Goal: Transaction & Acquisition: Purchase product/service

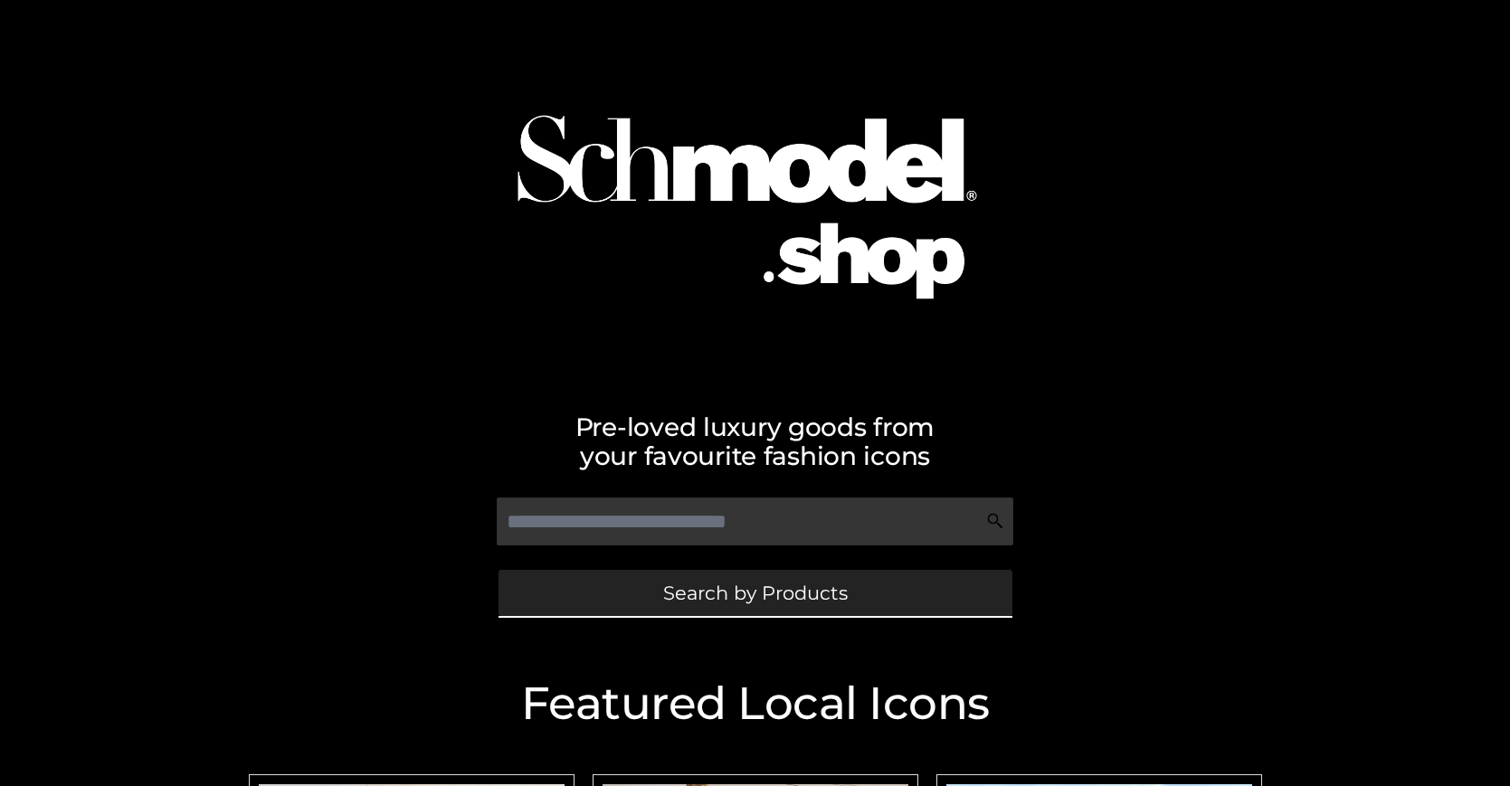
click at [755, 593] on span "Search by Products" at bounding box center [755, 593] width 185 height 19
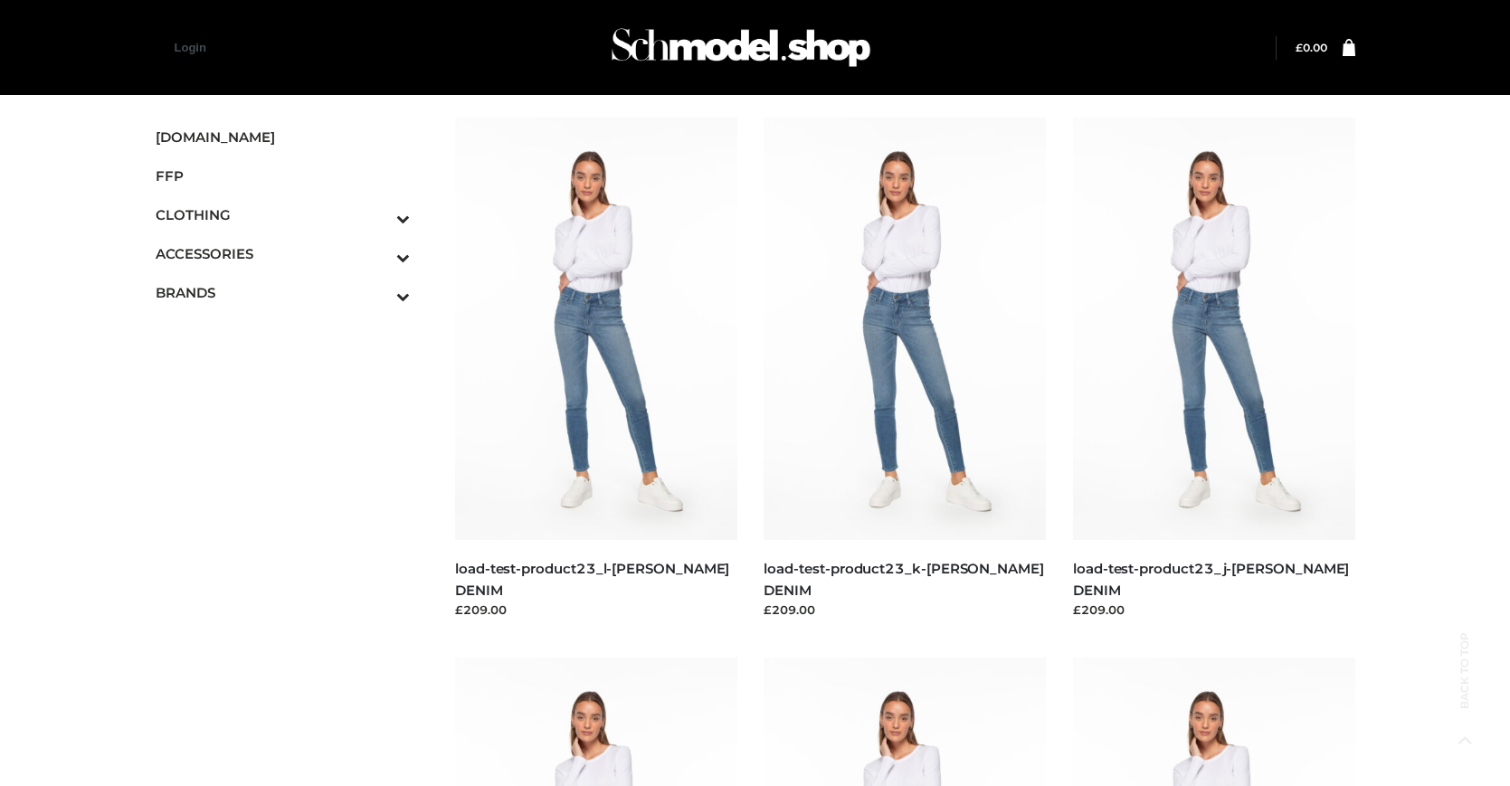
scroll to position [1778, 0]
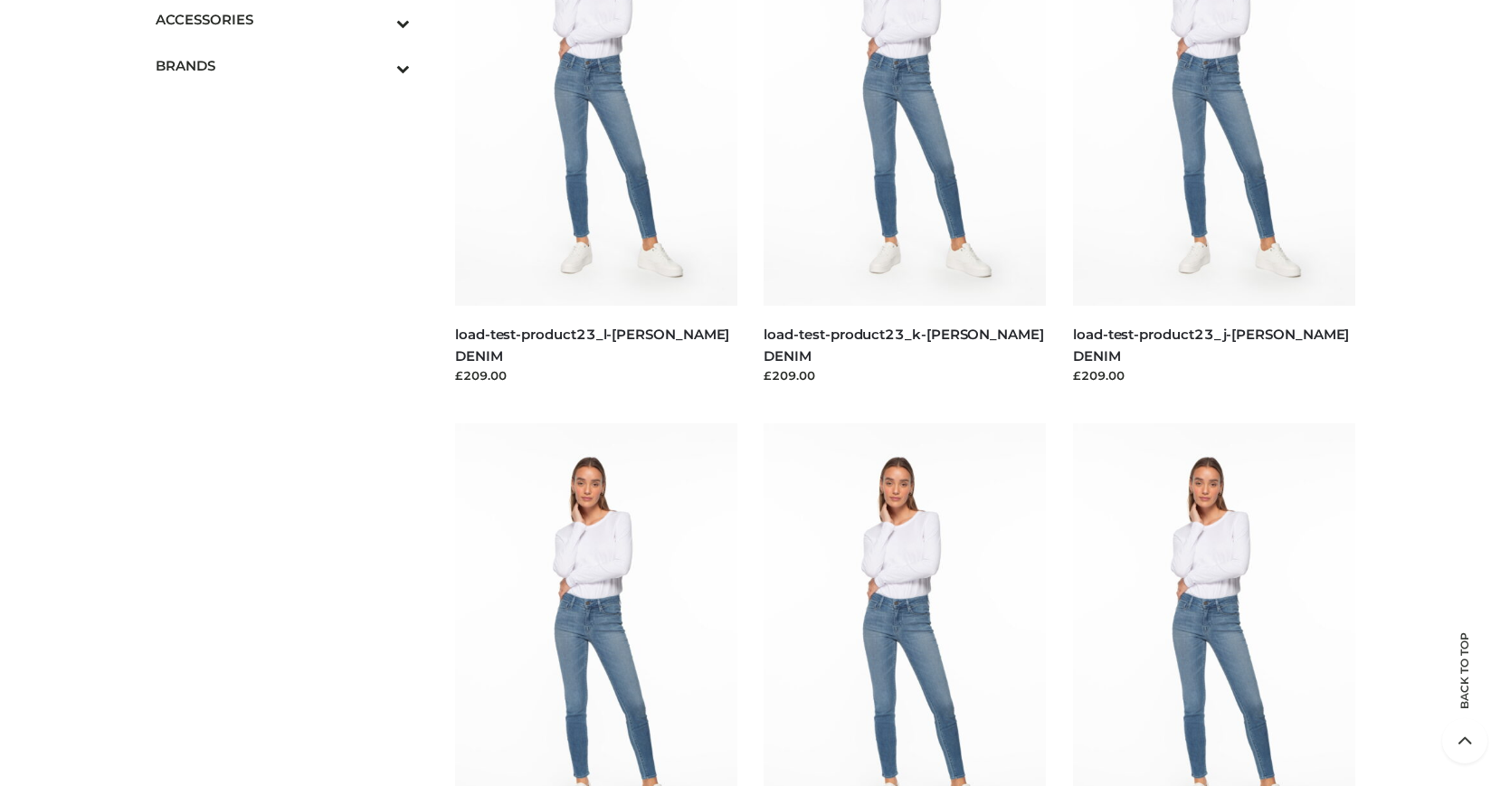
click at [291, 58] on span "BAGS" at bounding box center [292, 58] width 237 height 21
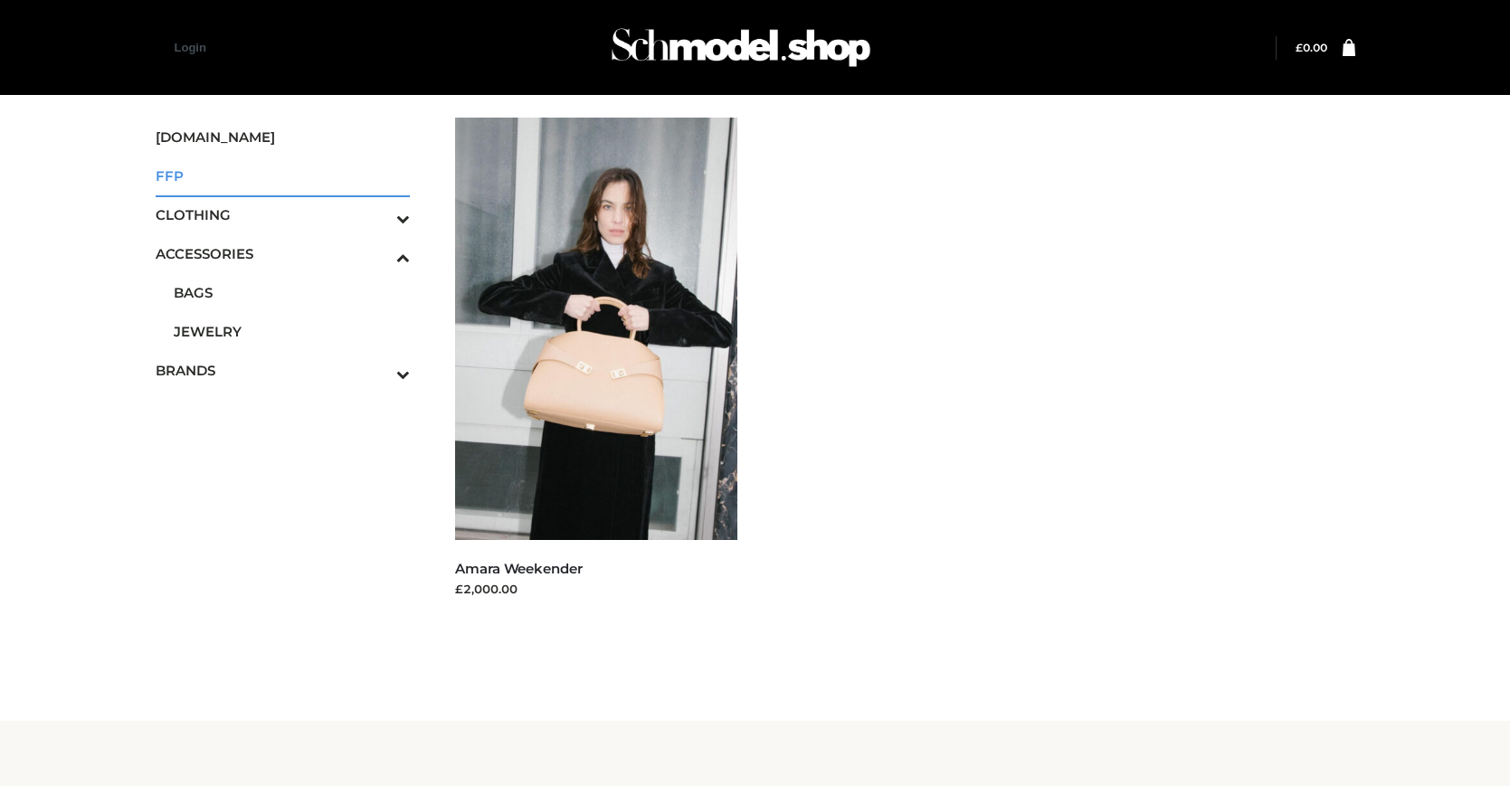
click at [282, 176] on span "FFP" at bounding box center [283, 176] width 255 height 21
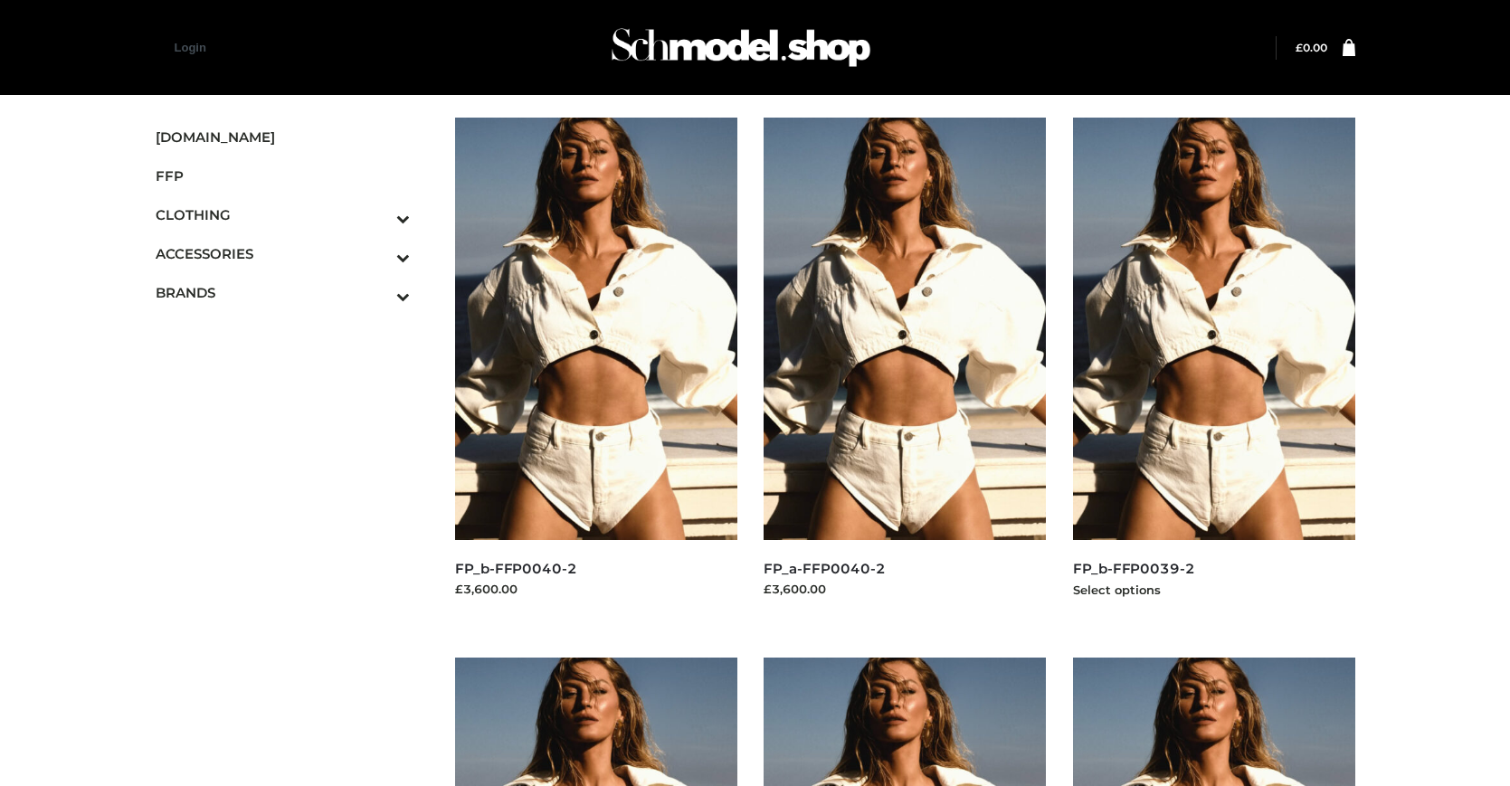
click at [1213, 369] on img at bounding box center [1214, 329] width 282 height 422
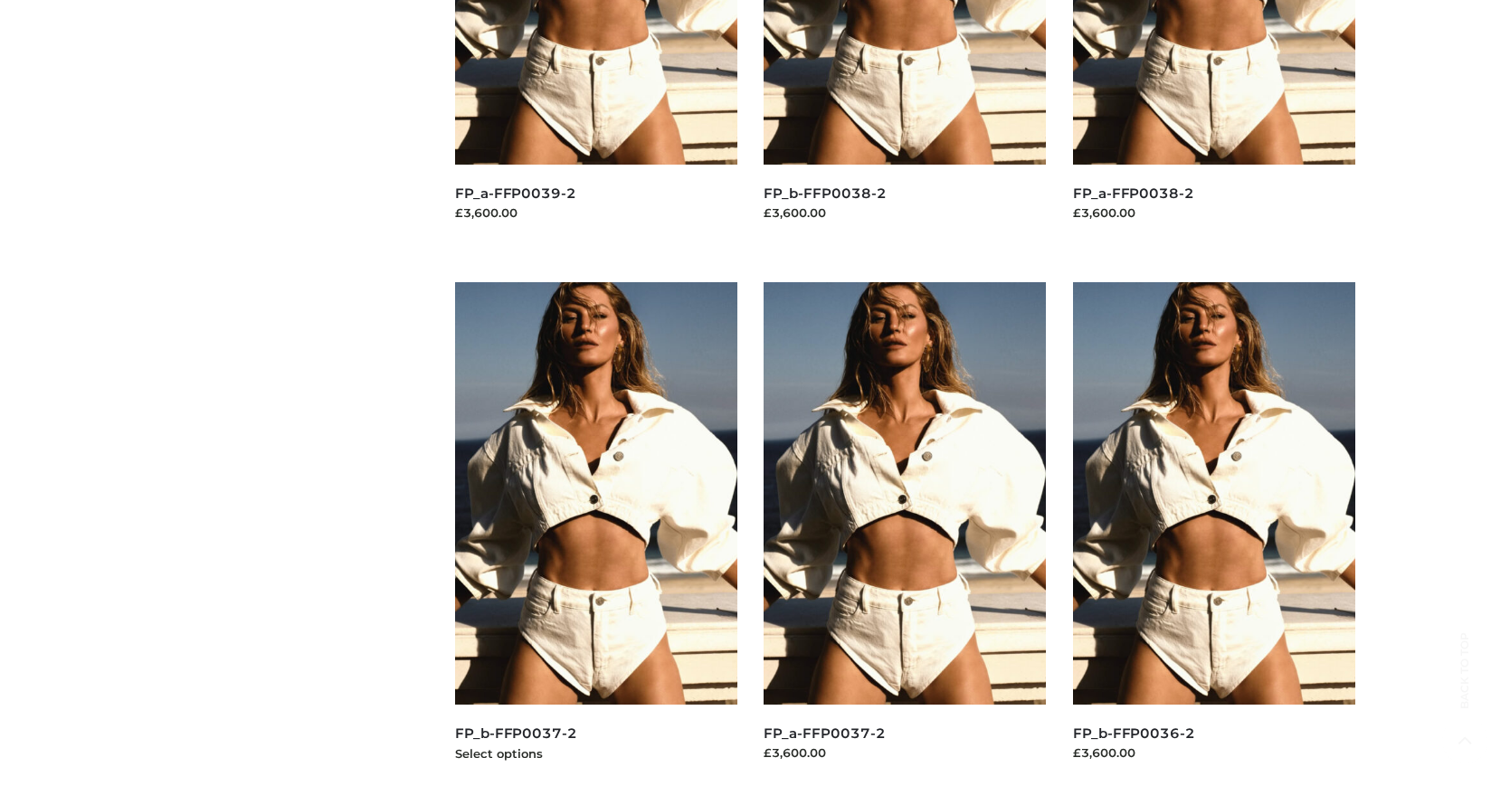
click at [595, 534] on img at bounding box center [596, 493] width 282 height 422
click at [1213, 534] on img at bounding box center [1214, 493] width 282 height 422
click at [905, 534] on img at bounding box center [905, 493] width 282 height 422
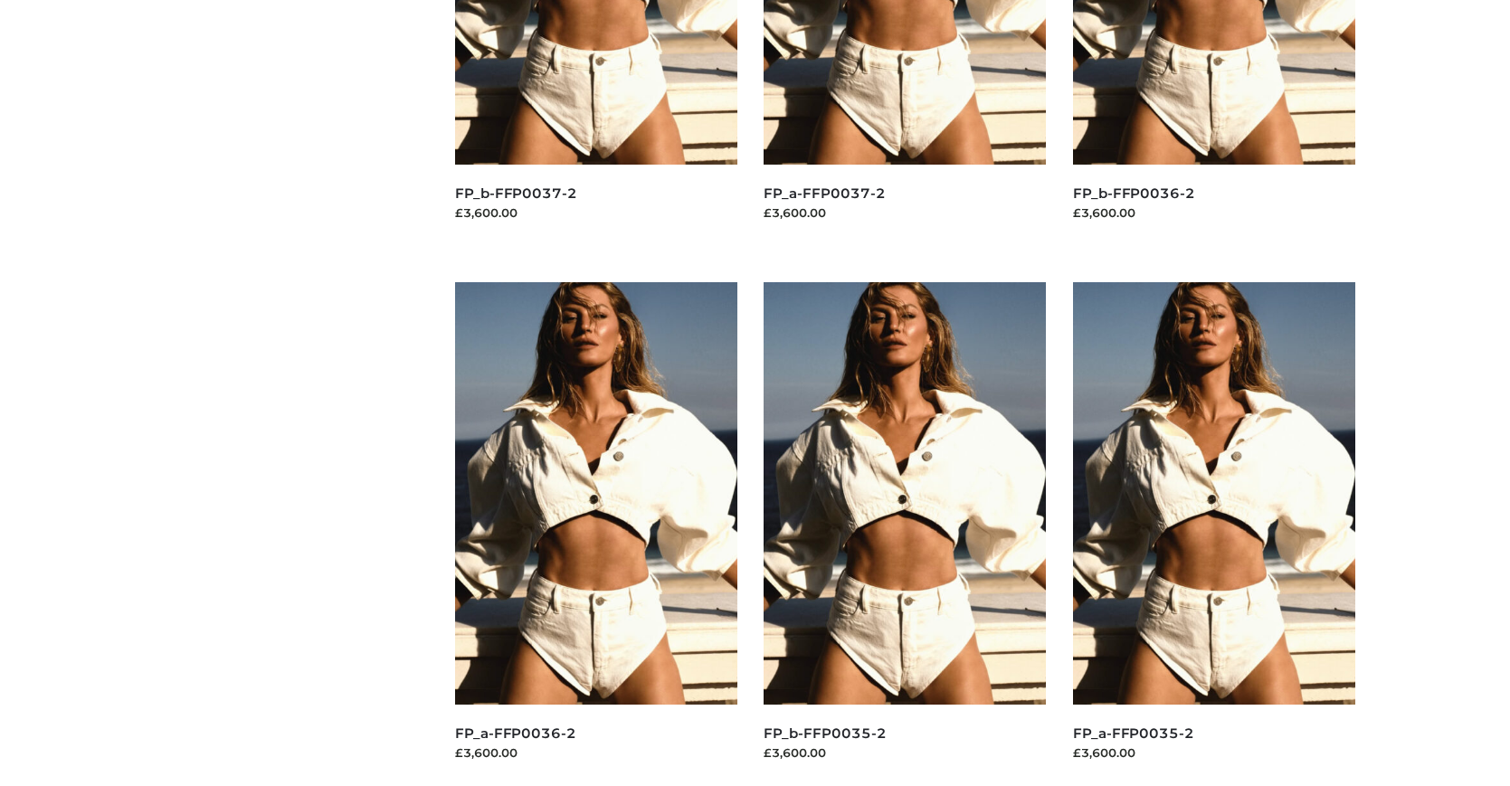
scroll to position [0, 0]
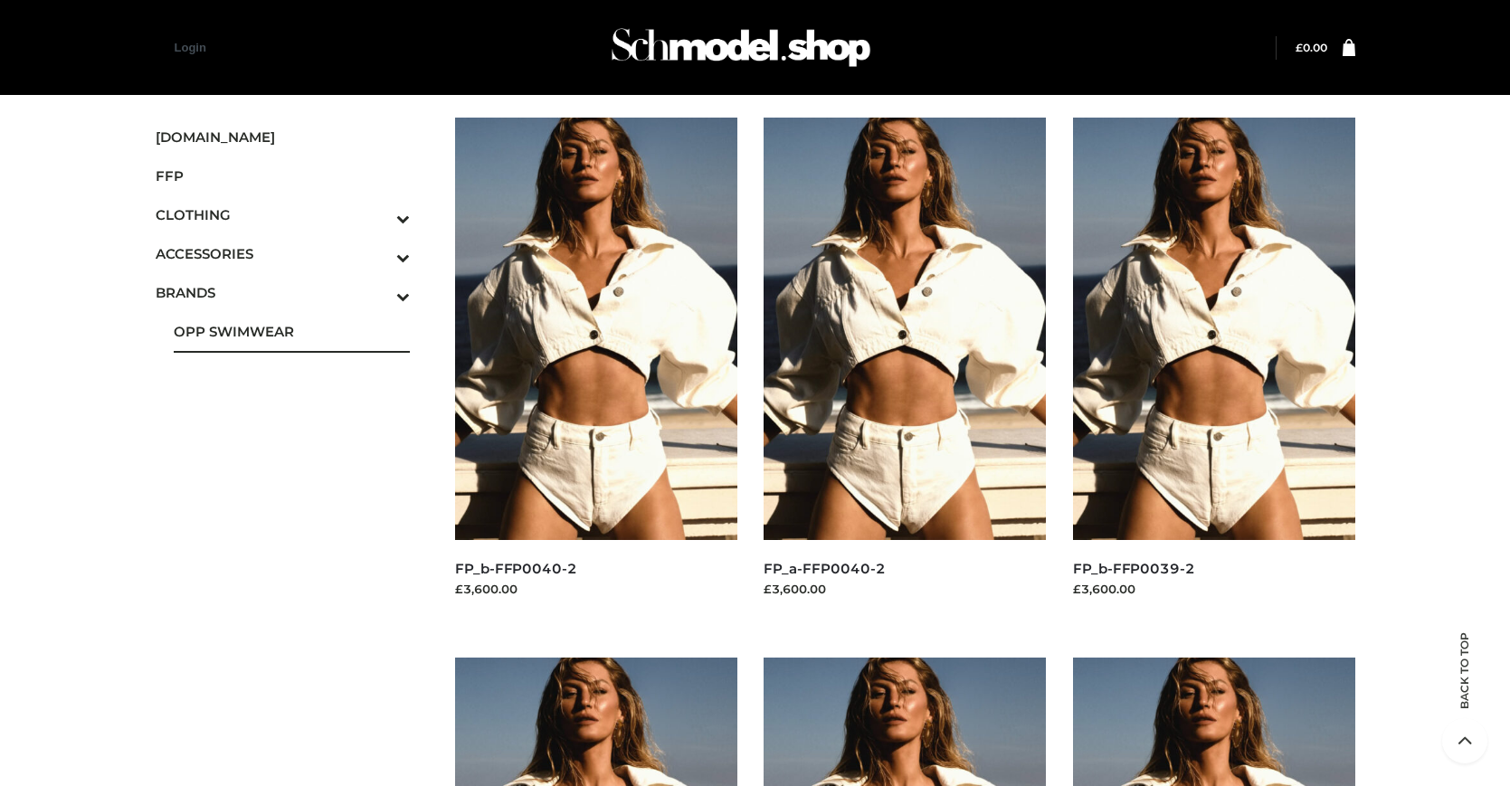
click at [291, 331] on span "OPP SWIMWEAR" at bounding box center [292, 331] width 237 height 21
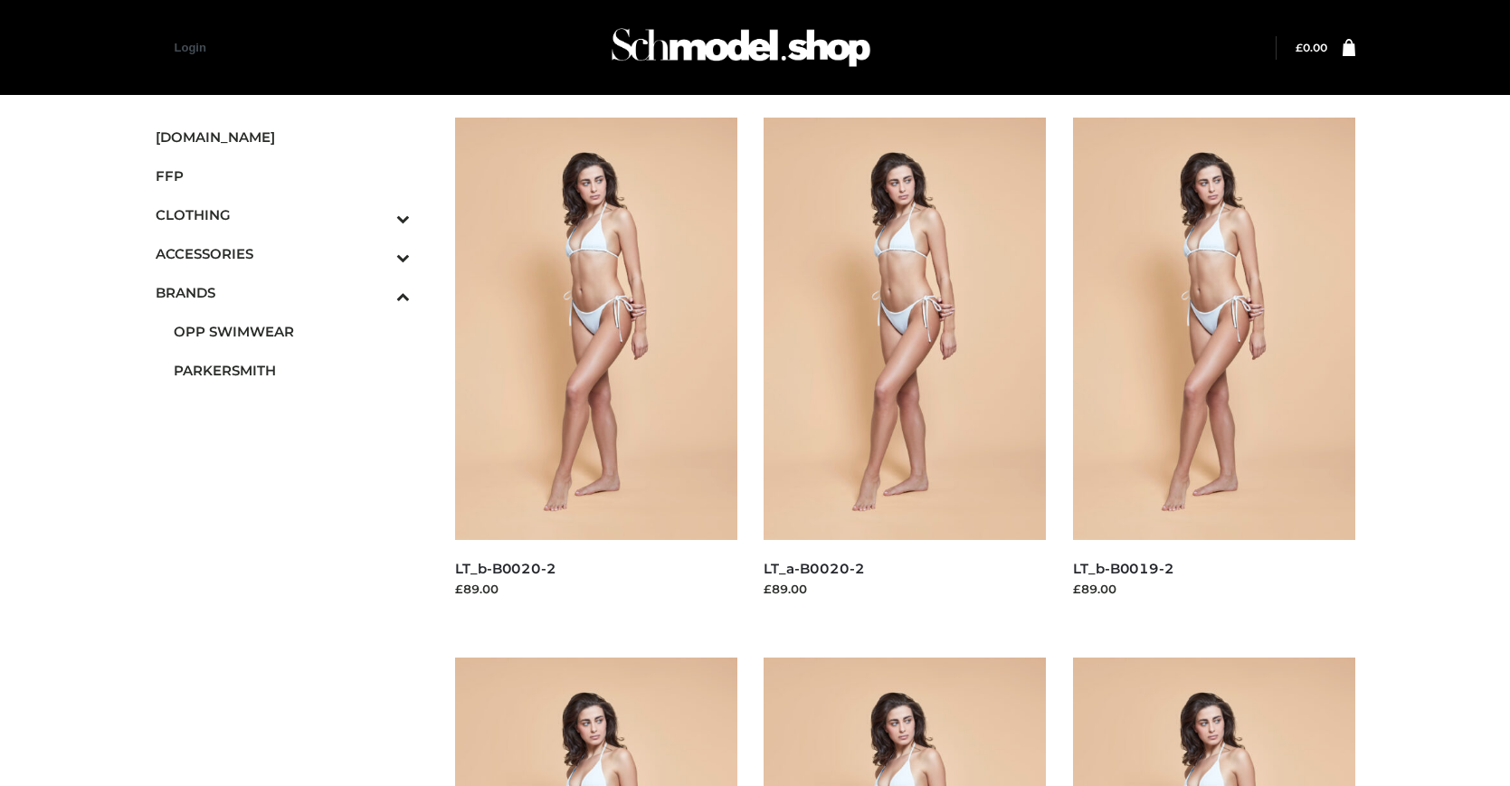
scroll to position [916, 0]
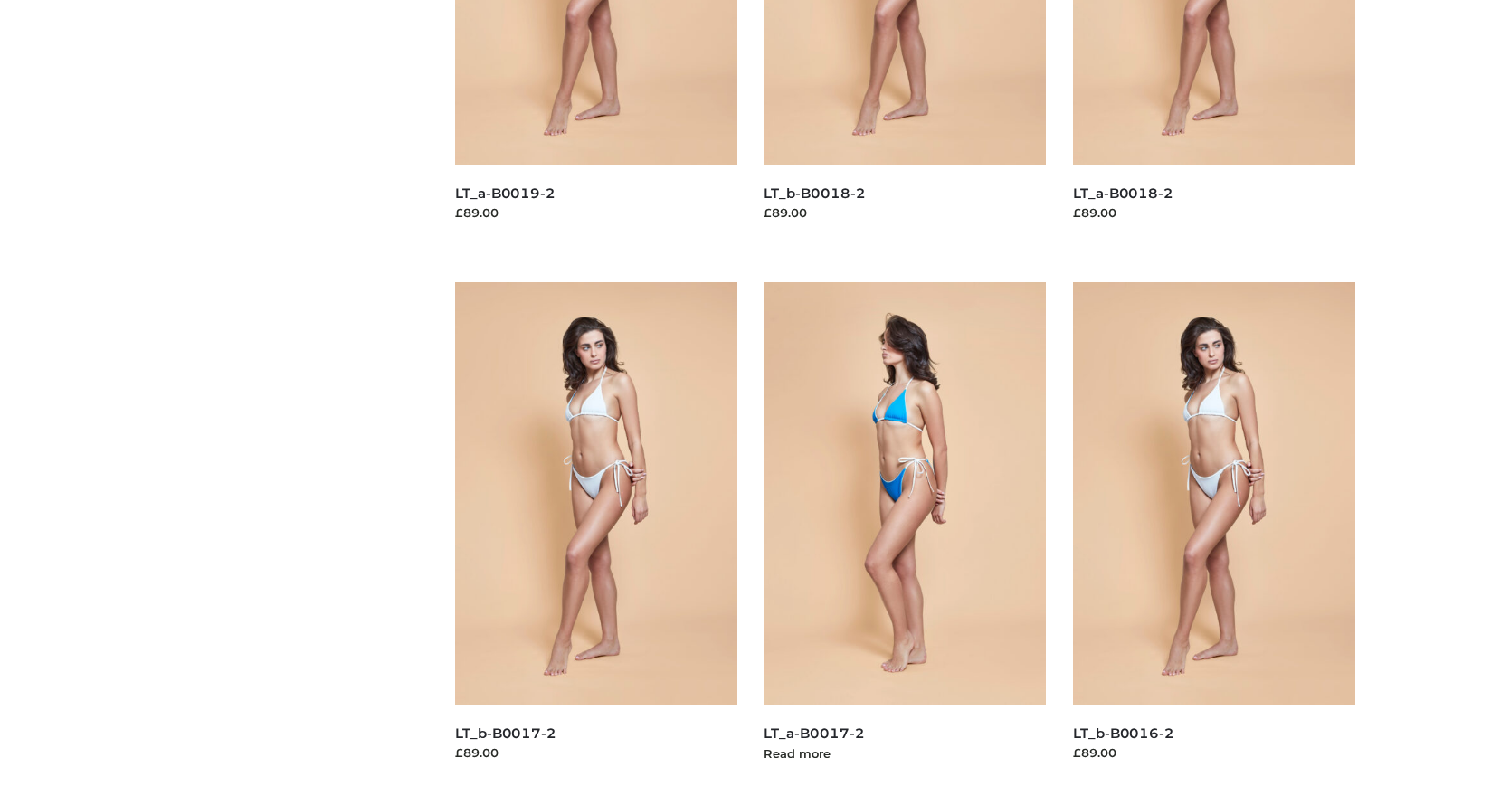
click at [905, 534] on img at bounding box center [905, 493] width 282 height 422
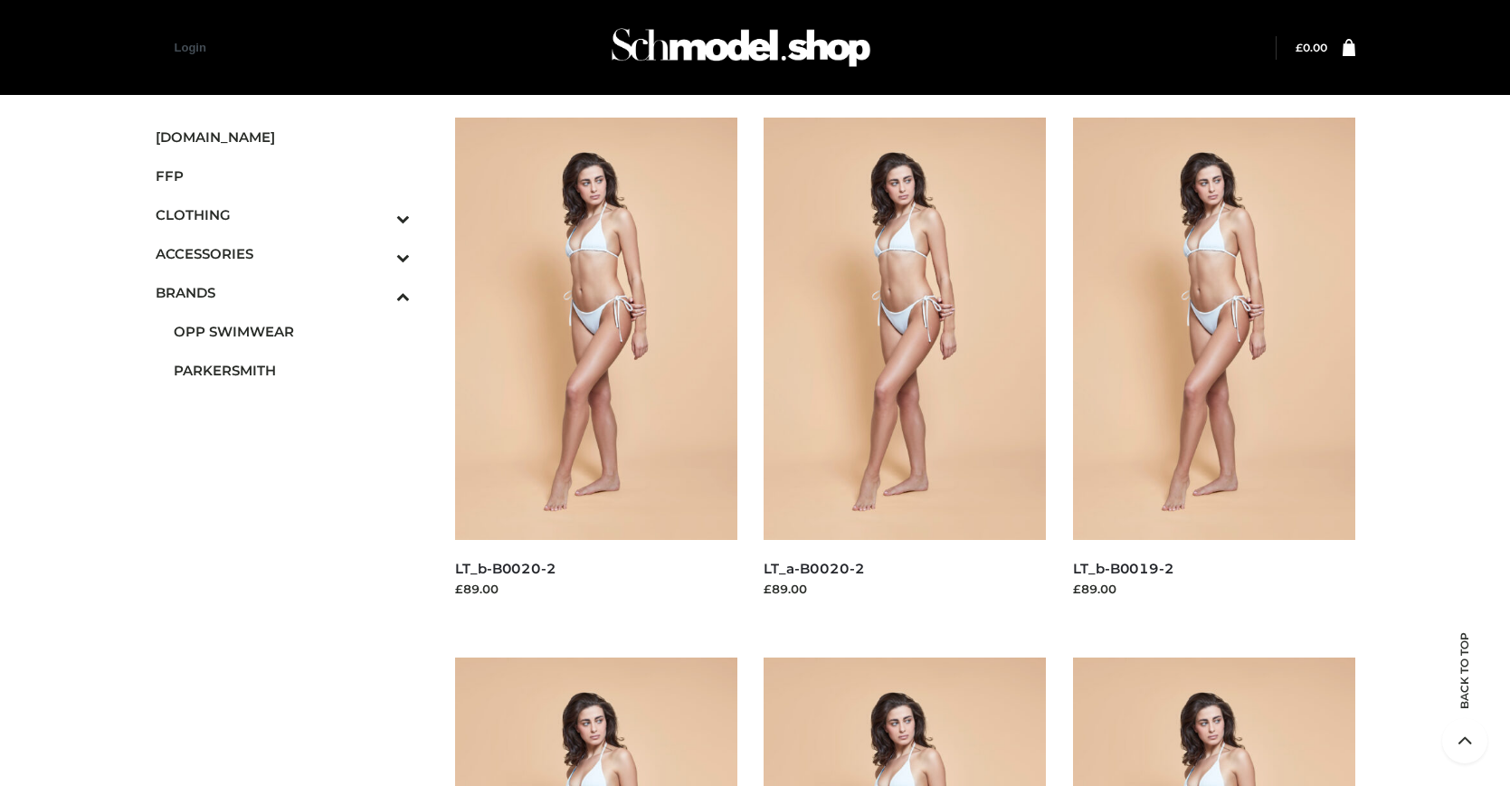
scroll to position [1457, 0]
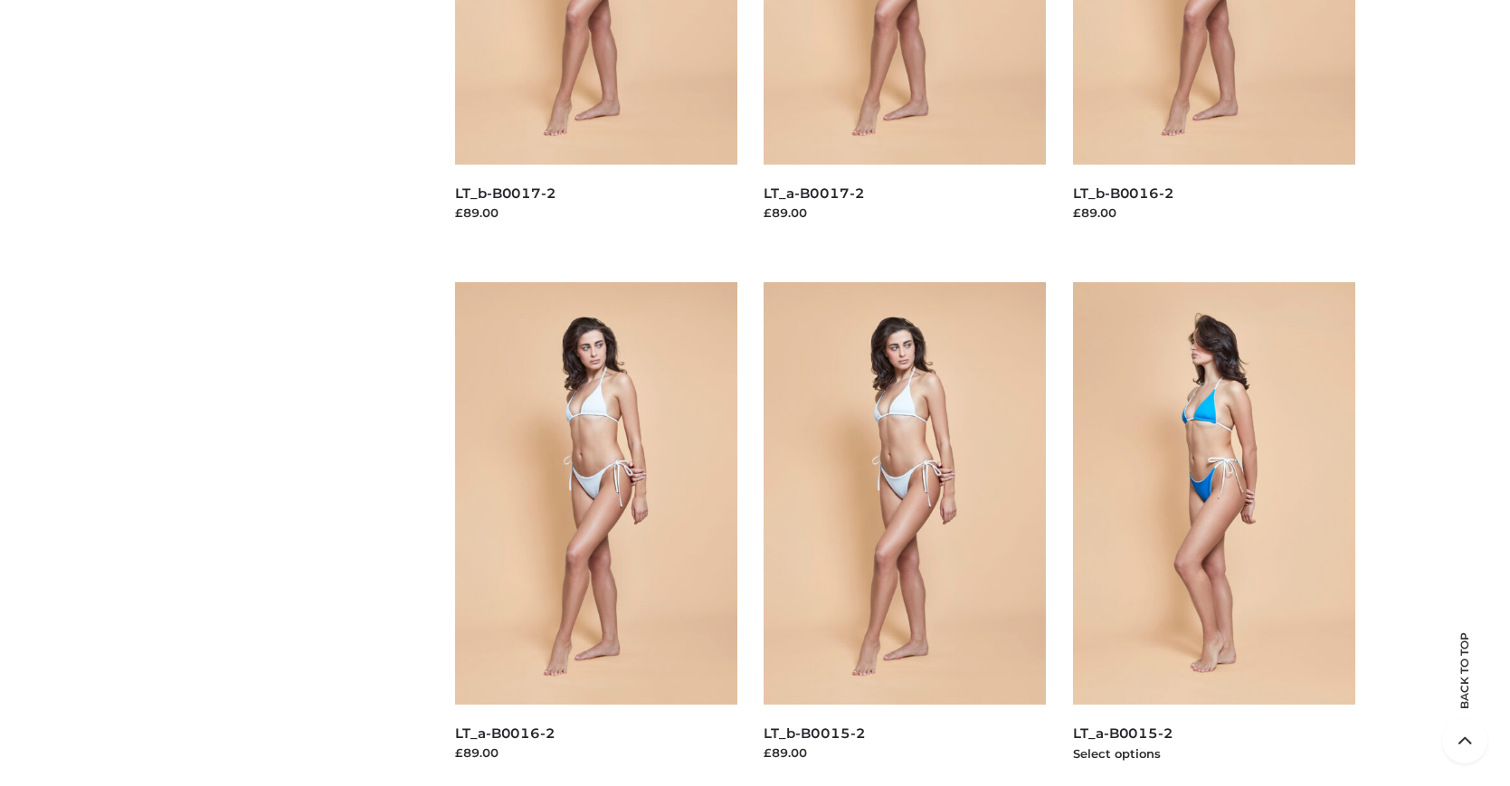
click at [1213, 534] on img at bounding box center [1214, 493] width 282 height 422
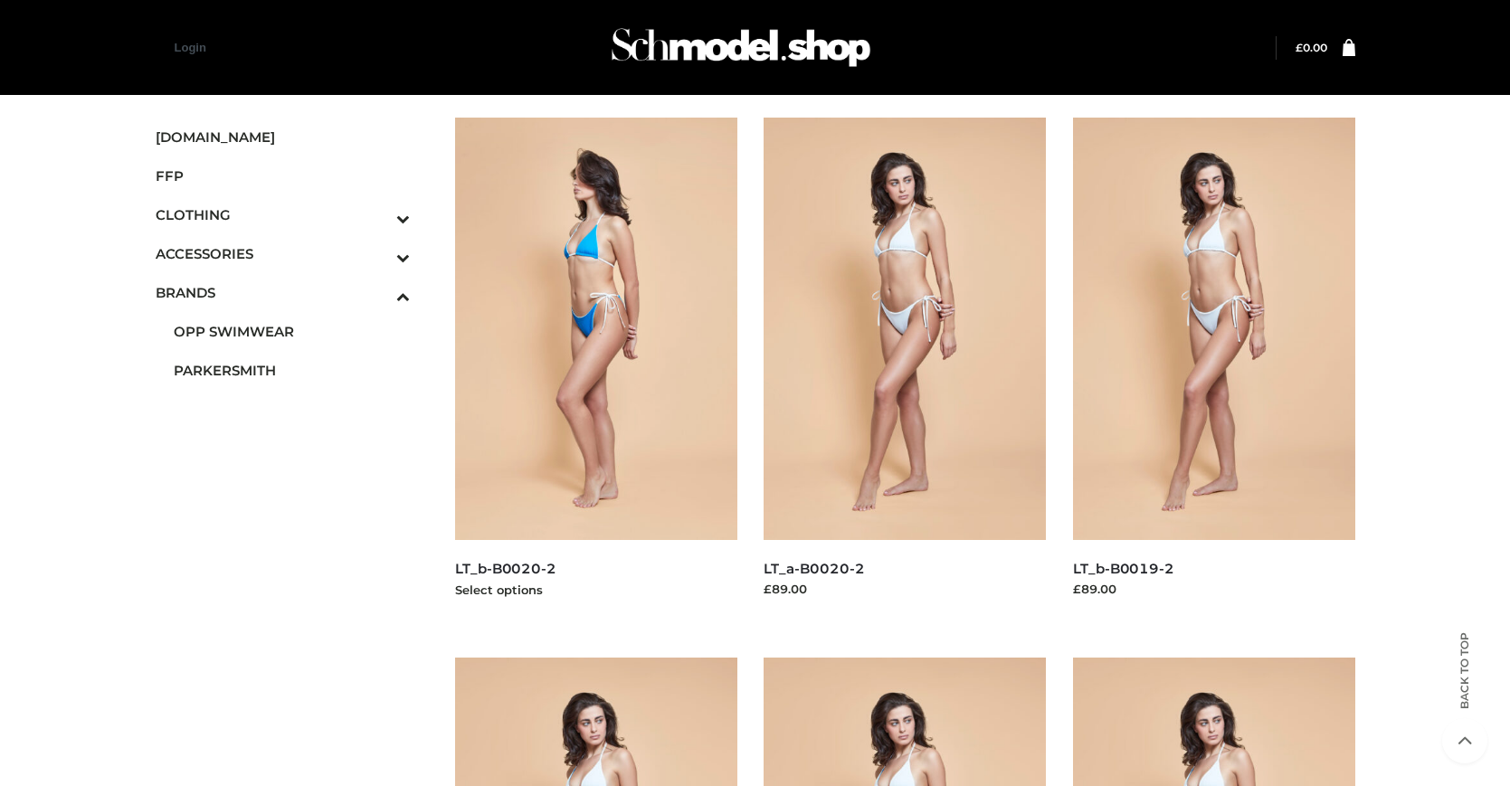
click at [595, 369] on img at bounding box center [596, 329] width 282 height 422
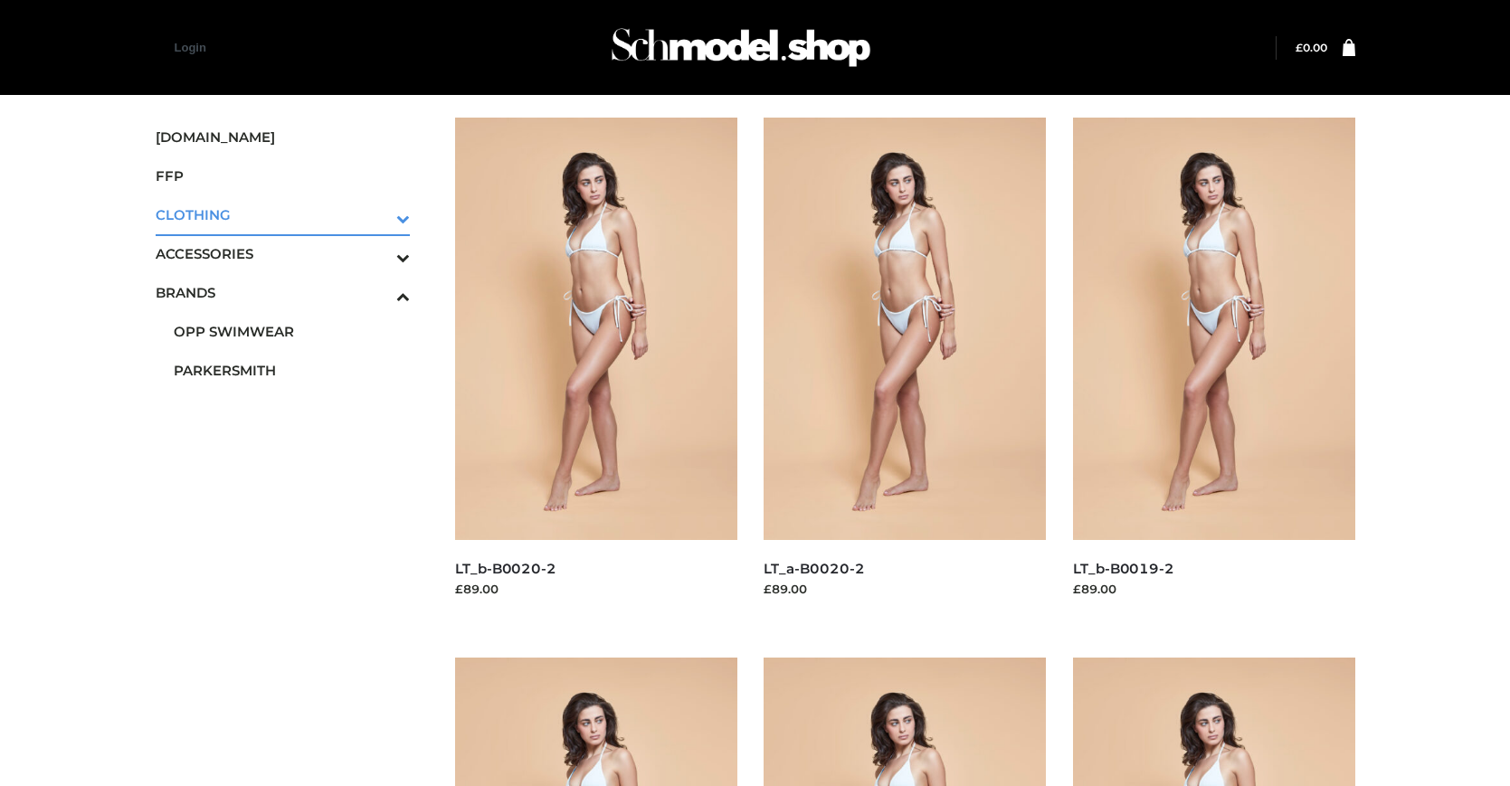
click at [378, 214] on icon "Toggle Submenu" at bounding box center [308, 218] width 203 height 21
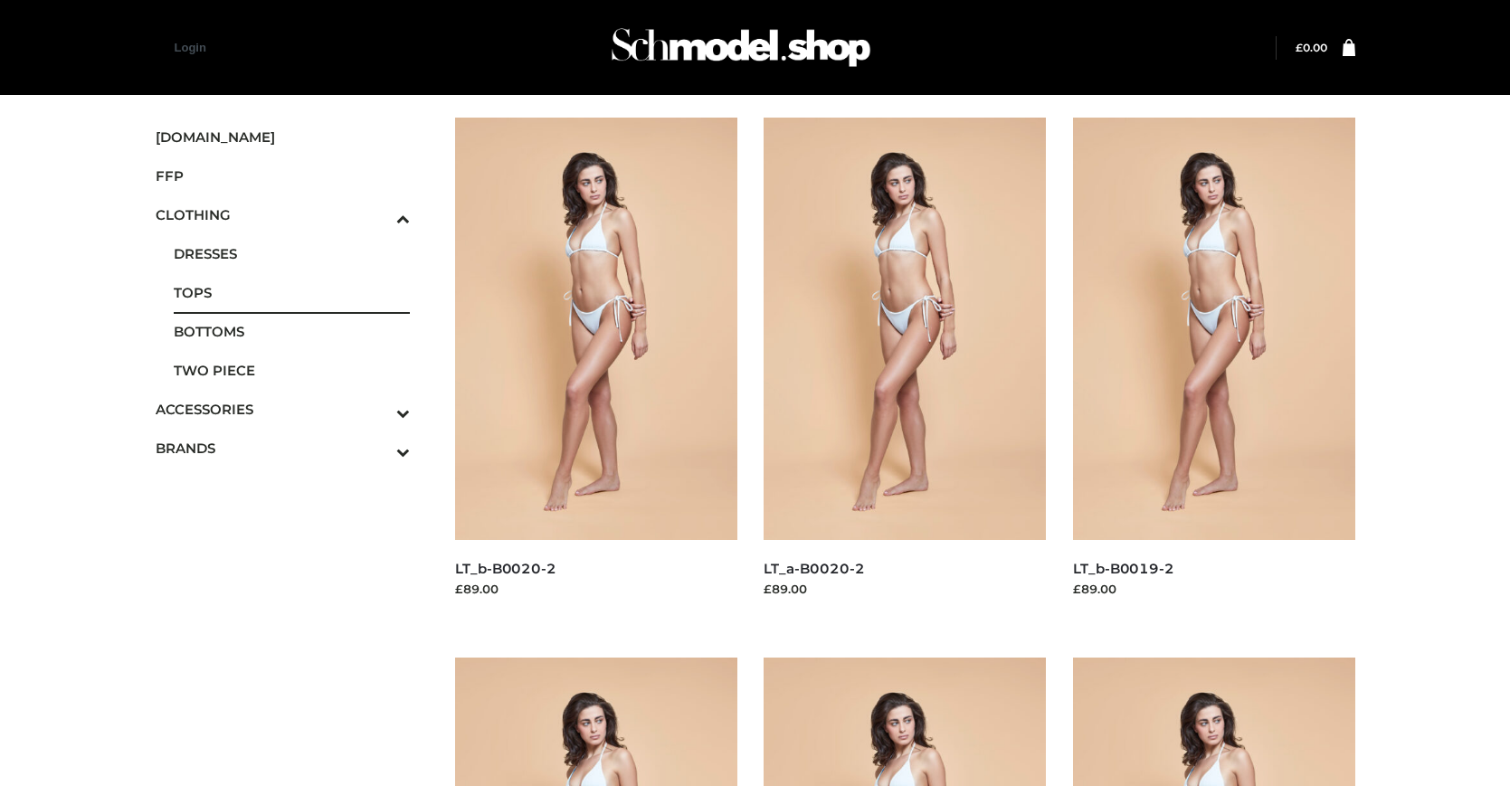
click at [291, 292] on span "TOPS" at bounding box center [292, 292] width 237 height 21
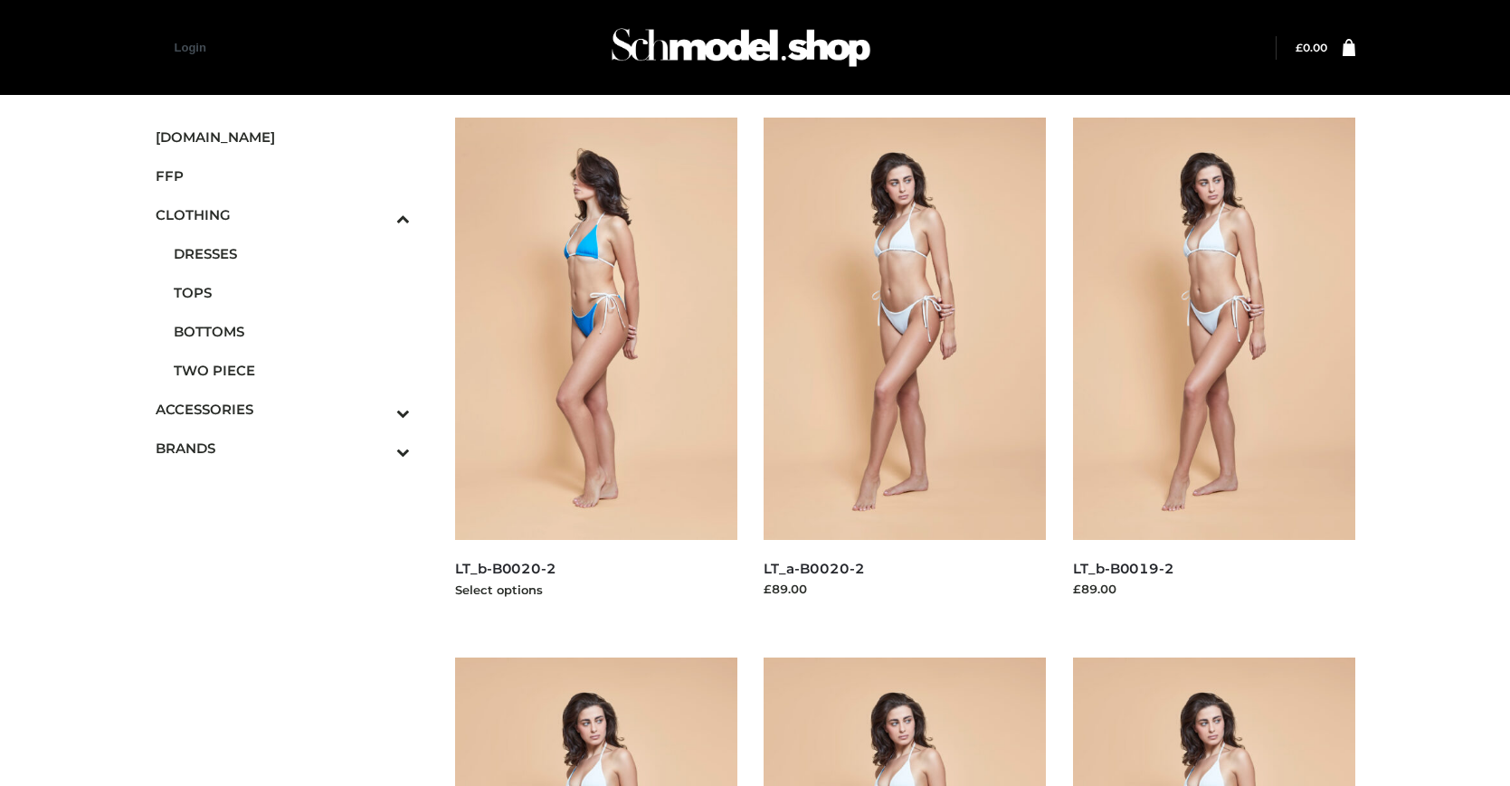
click at [595, 369] on img at bounding box center [596, 329] width 282 height 422
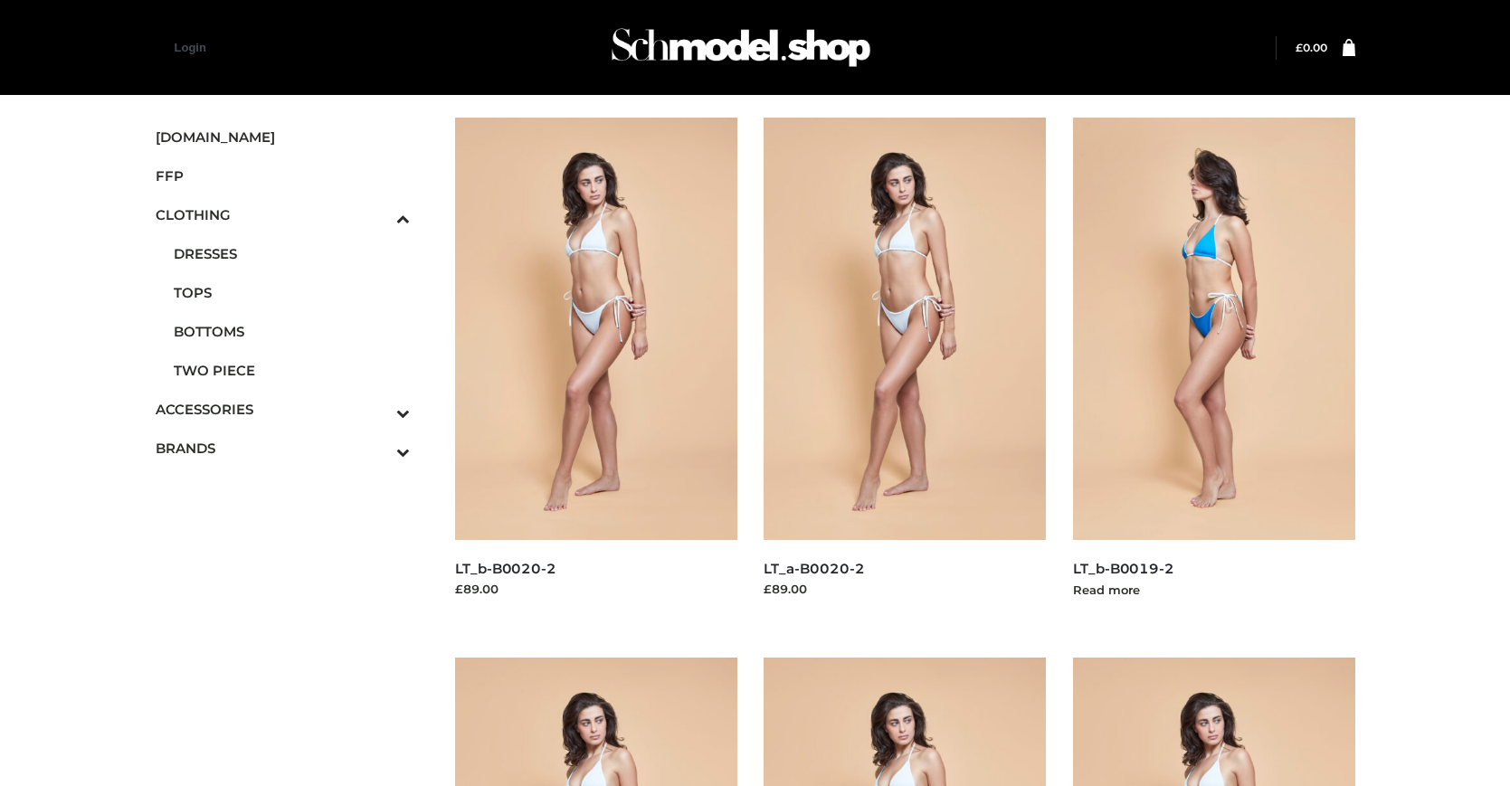
click at [1213, 369] on img at bounding box center [1214, 329] width 282 height 422
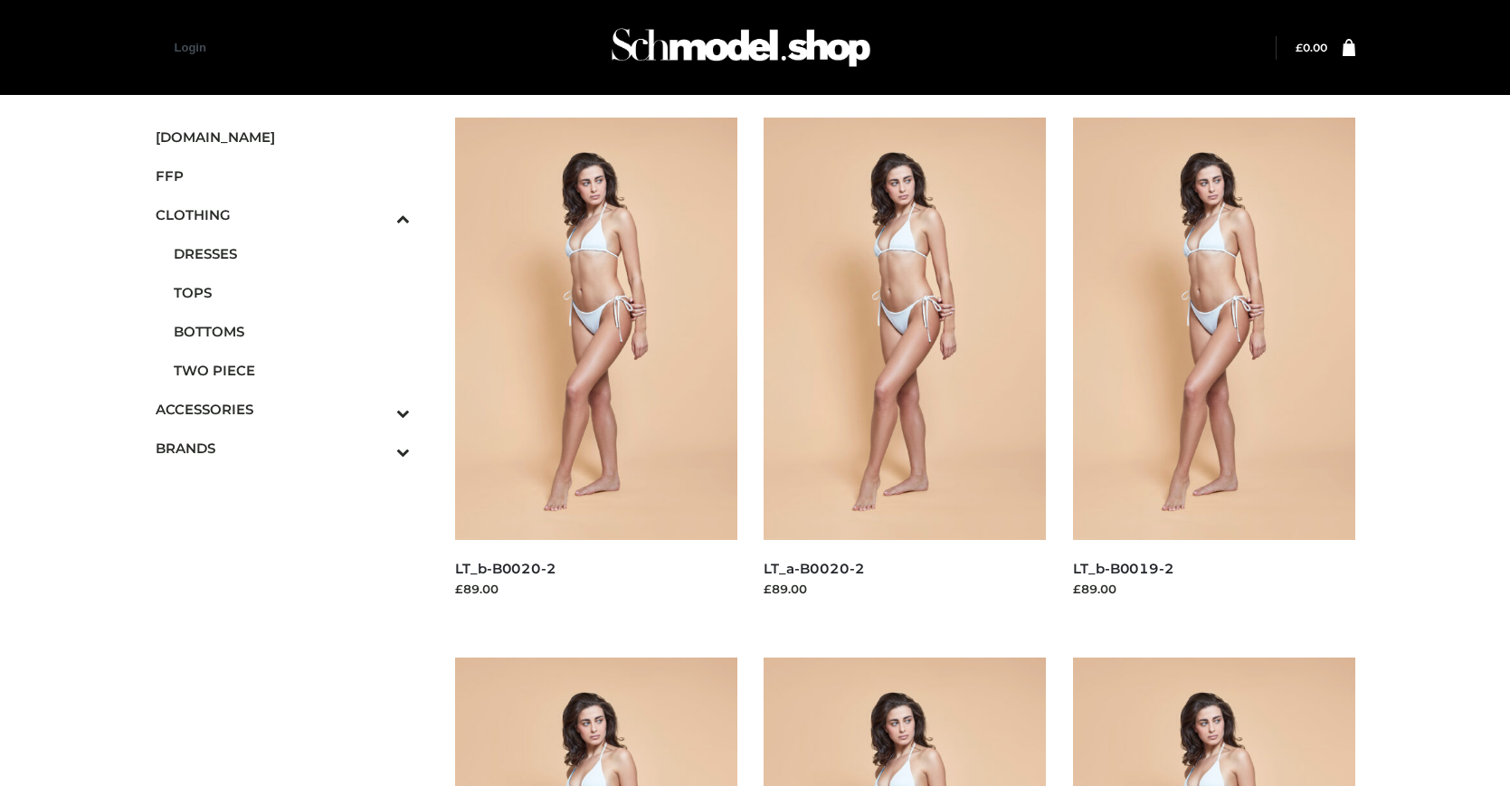
scroll to position [1457, 0]
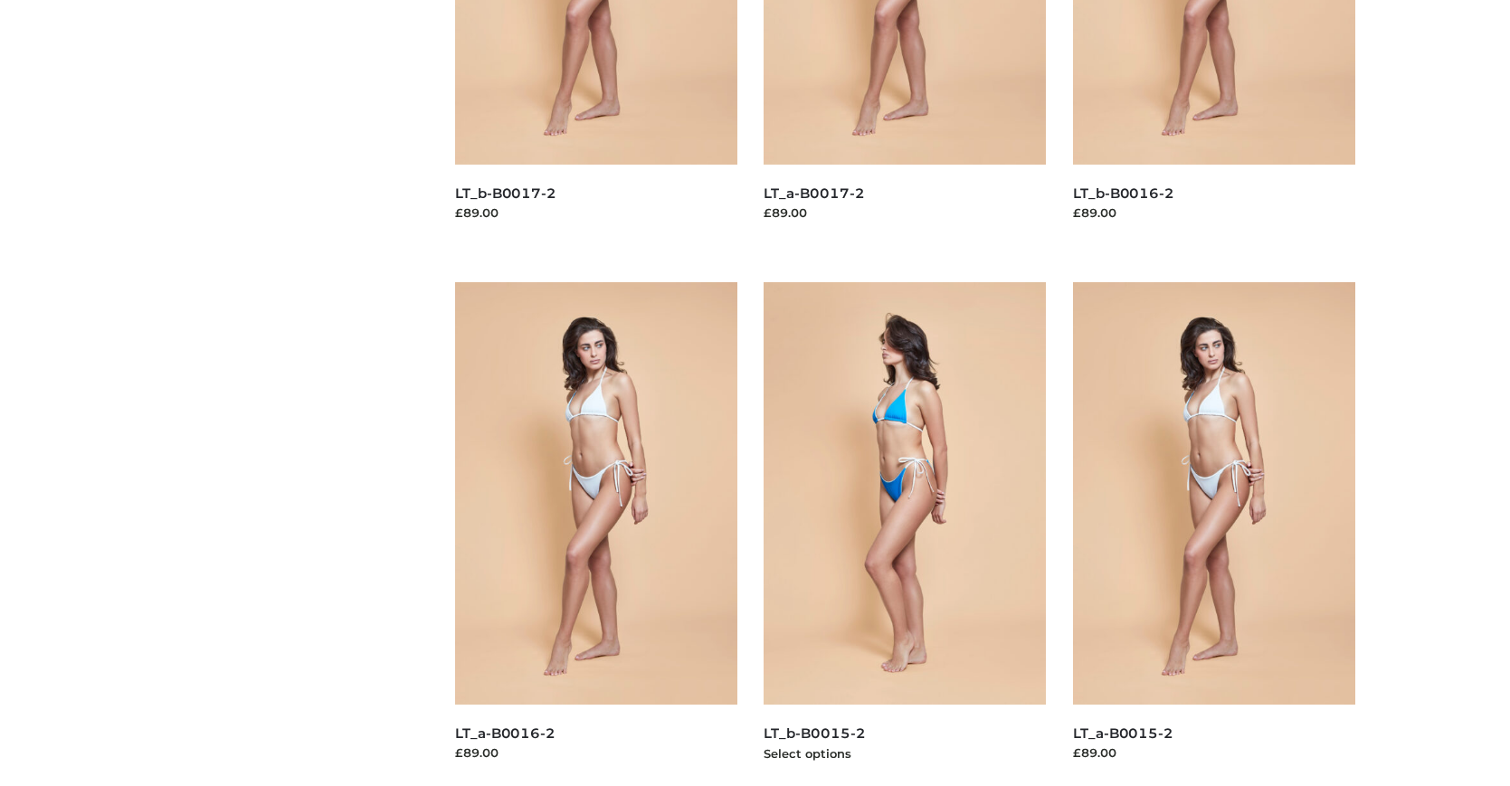
click at [905, 534] on img at bounding box center [905, 493] width 282 height 422
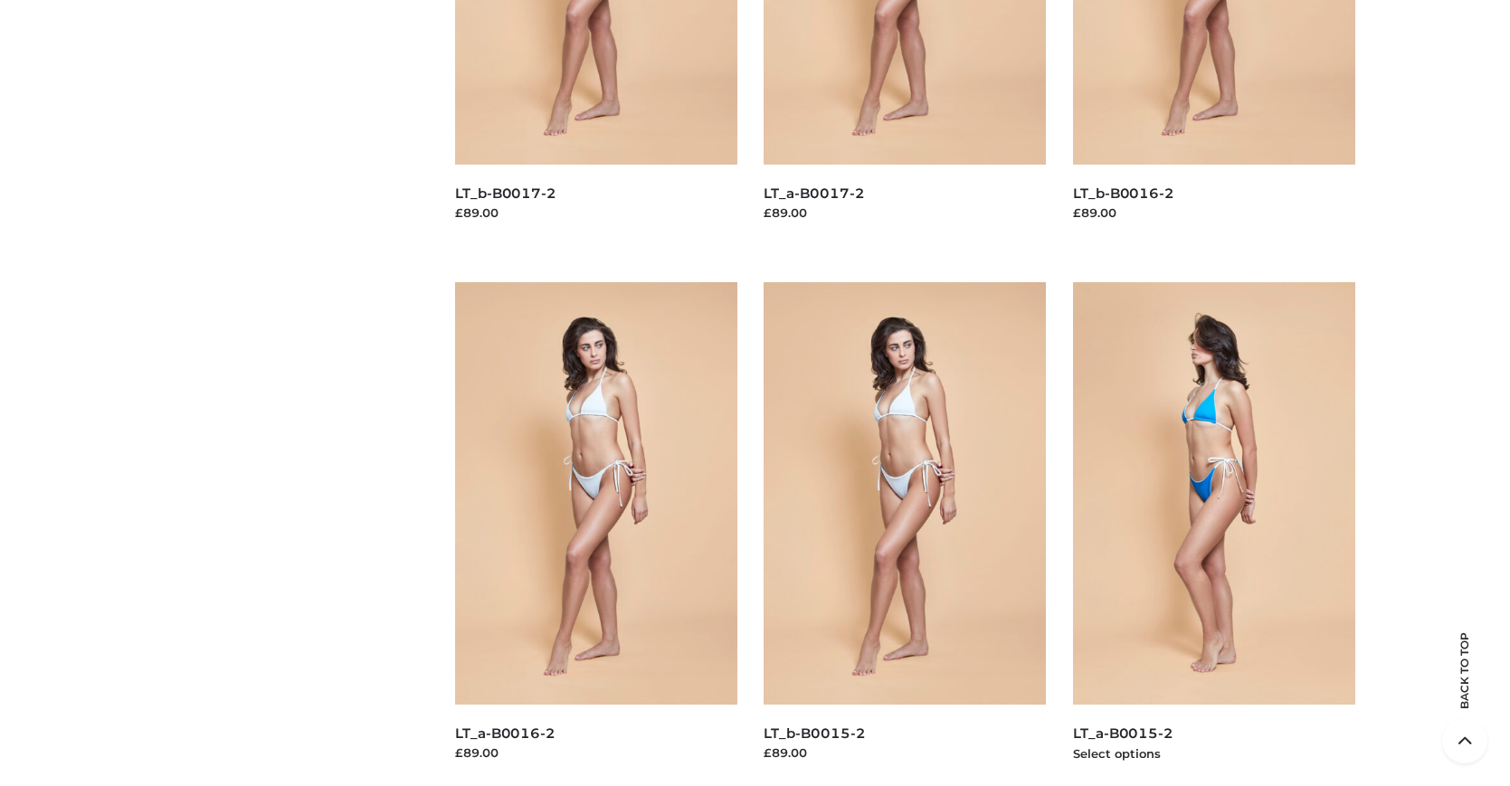
click at [1213, 534] on img at bounding box center [1214, 493] width 282 height 422
